Goal: Task Accomplishment & Management: Manage account settings

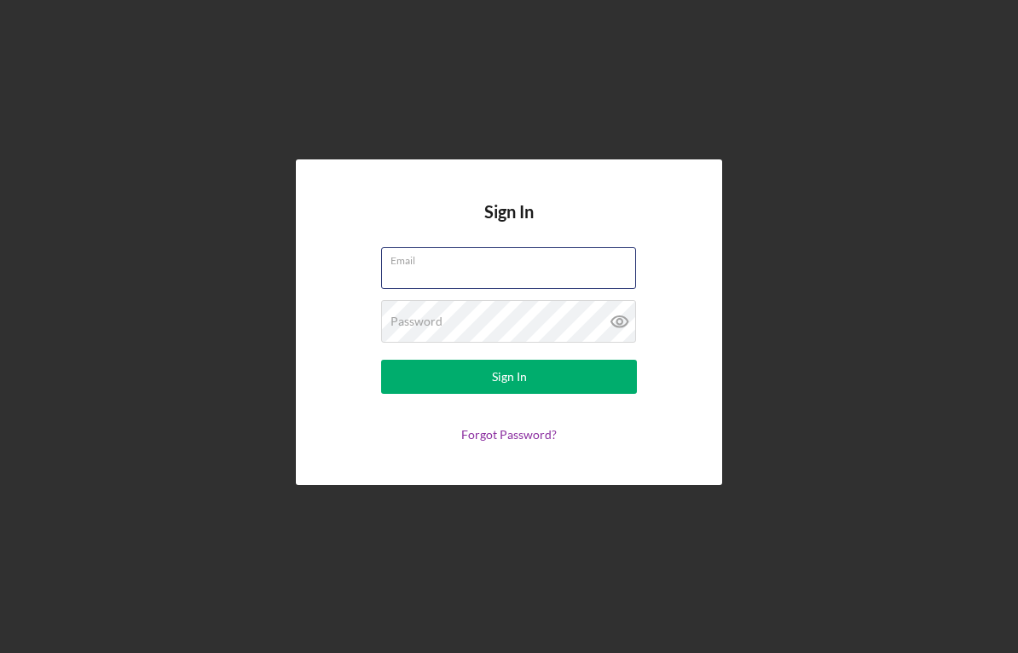
type input "[EMAIL_ADDRESS][DOMAIN_NAME]"
click at [509, 377] on button "Sign In" at bounding box center [509, 377] width 256 height 34
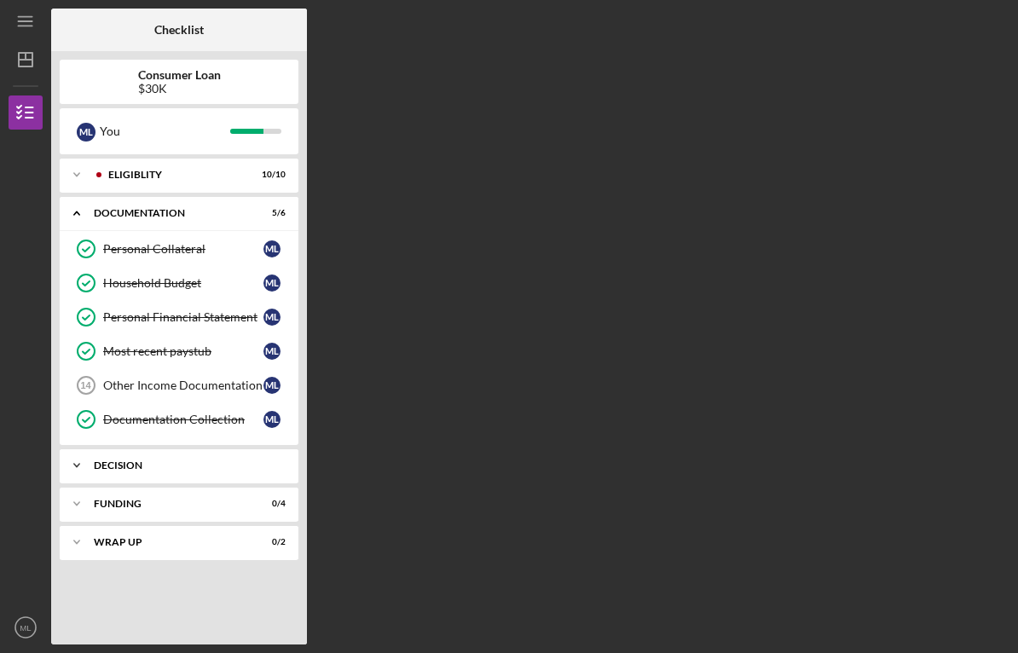
click at [110, 467] on div "Decision" at bounding box center [185, 466] width 183 height 10
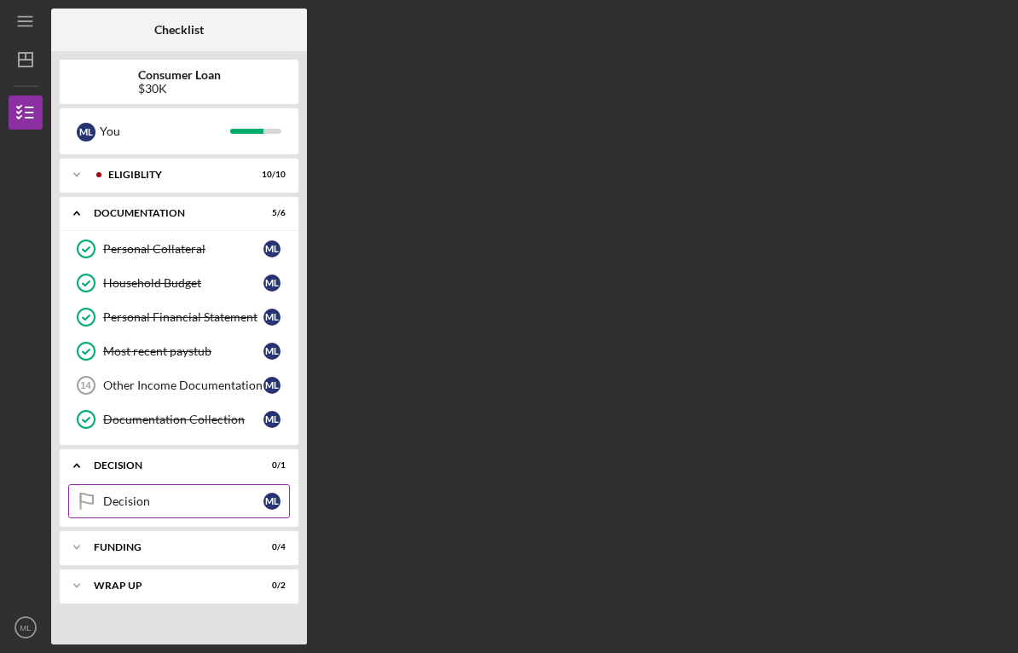
click at [117, 505] on div "Decision" at bounding box center [183, 502] width 160 height 14
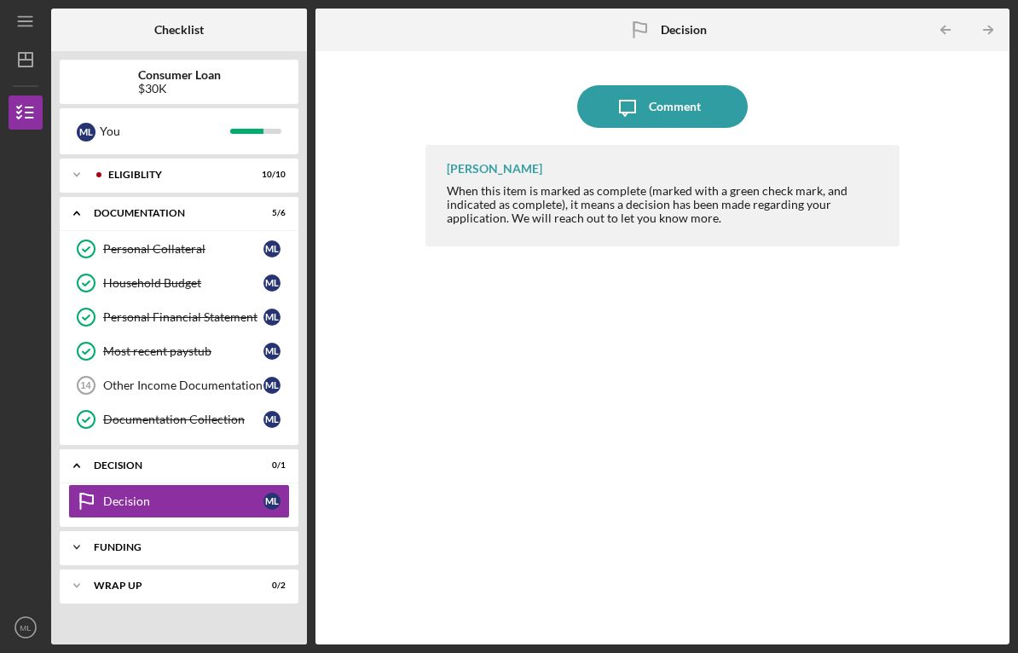
click at [106, 541] on div "Icon/Expander Funding 0 / 4" at bounding box center [179, 548] width 239 height 34
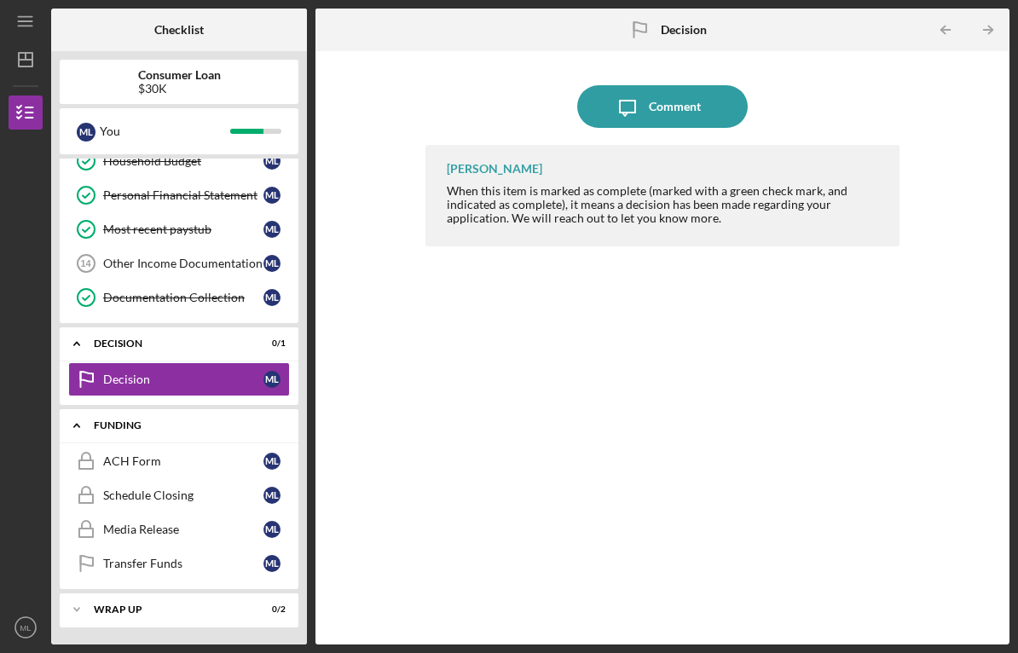
scroll to position [122, 0]
click at [114, 599] on div "Icon/Expander Wrap up 0 / 2" at bounding box center [179, 610] width 239 height 34
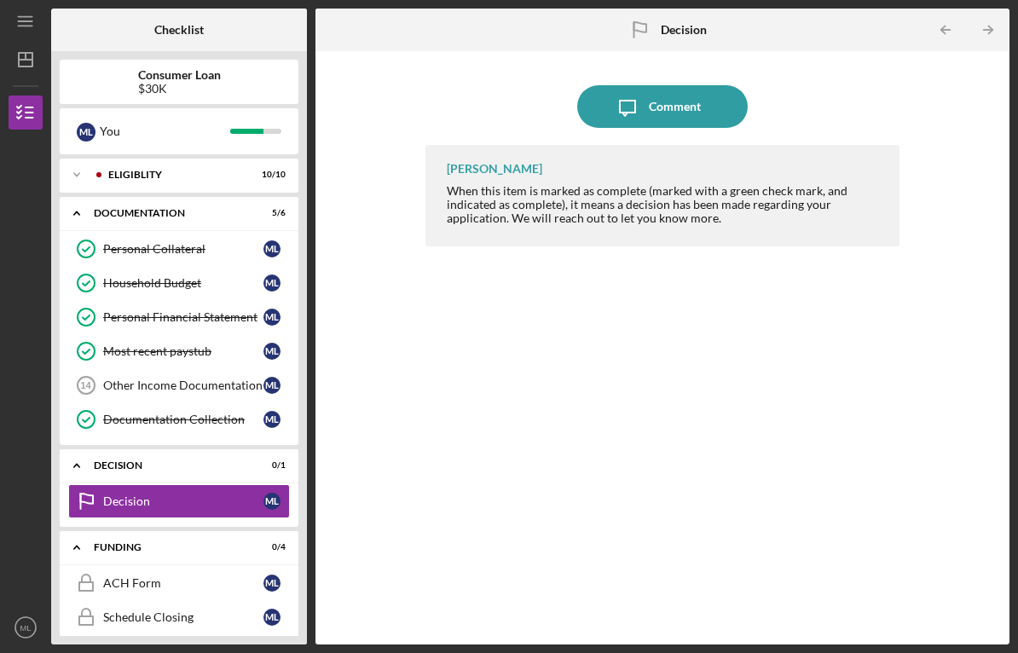
scroll to position [0, 0]
click at [32, 616] on icon "ML" at bounding box center [26, 627] width 34 height 43
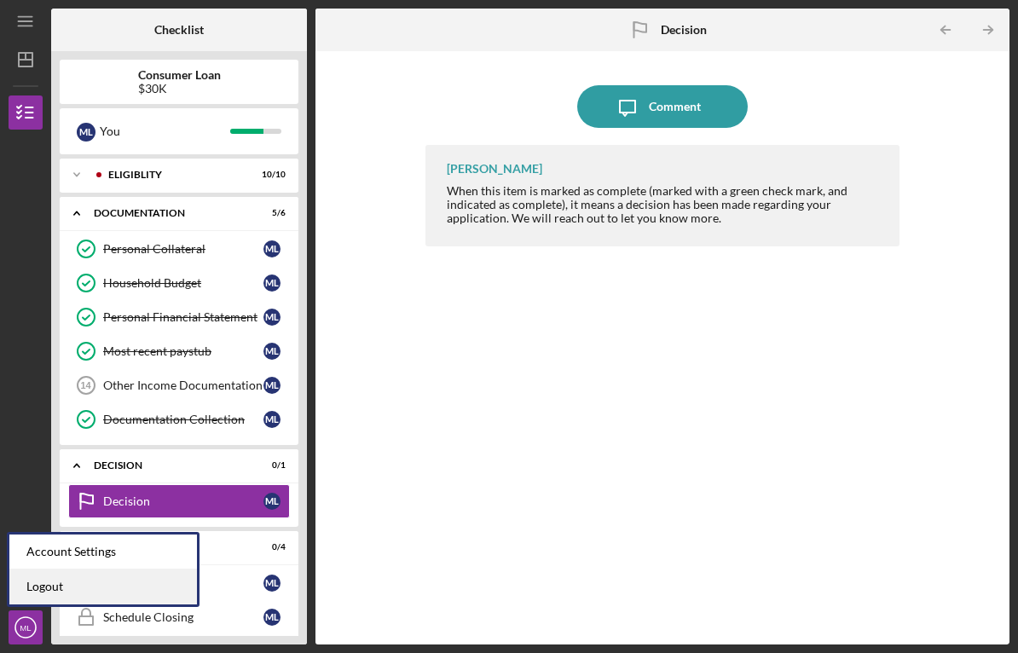
click at [67, 588] on link "Logout" at bounding box center [103, 587] width 188 height 35
